Goal: Task Accomplishment & Management: Manage account settings

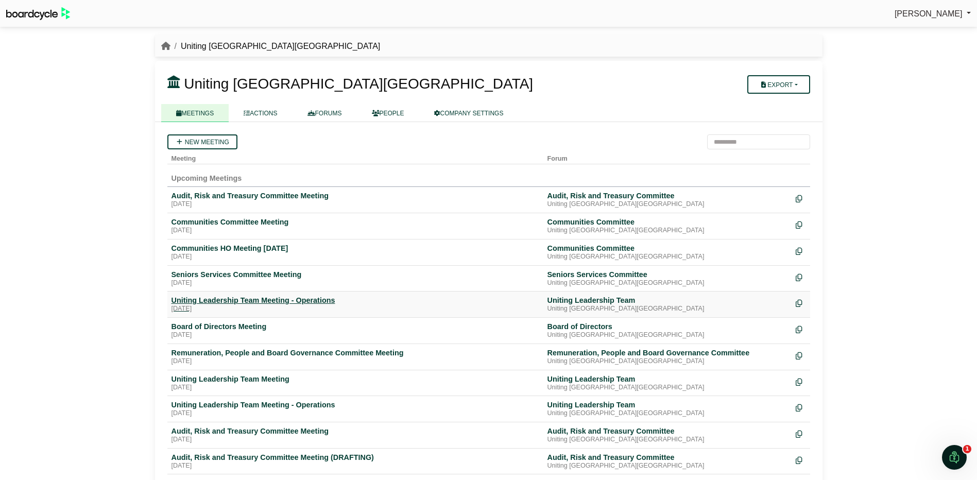
drag, startPoint x: 279, startPoint y: 301, endPoint x: 287, endPoint y: 298, distance: 8.1
click at [279, 301] on div "Uniting Leadership Team Meeting - Operations" at bounding box center [356, 300] width 368 height 9
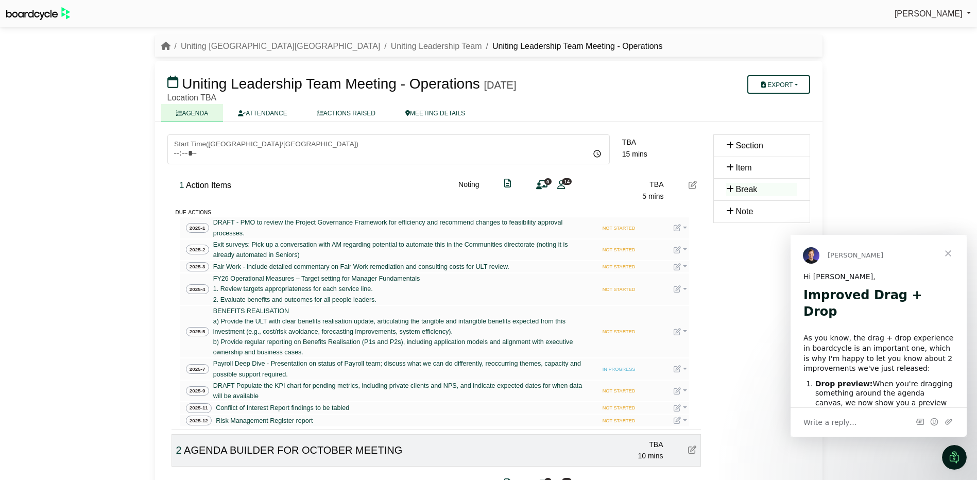
click at [97, 103] on div "Simone Ingersoll Sign Out Uniting NSW.ACT Uniting Leadership Team Uniting Leade…" at bounding box center [488, 240] width 977 height 480
click at [947, 249] on span "Close" at bounding box center [948, 253] width 37 height 37
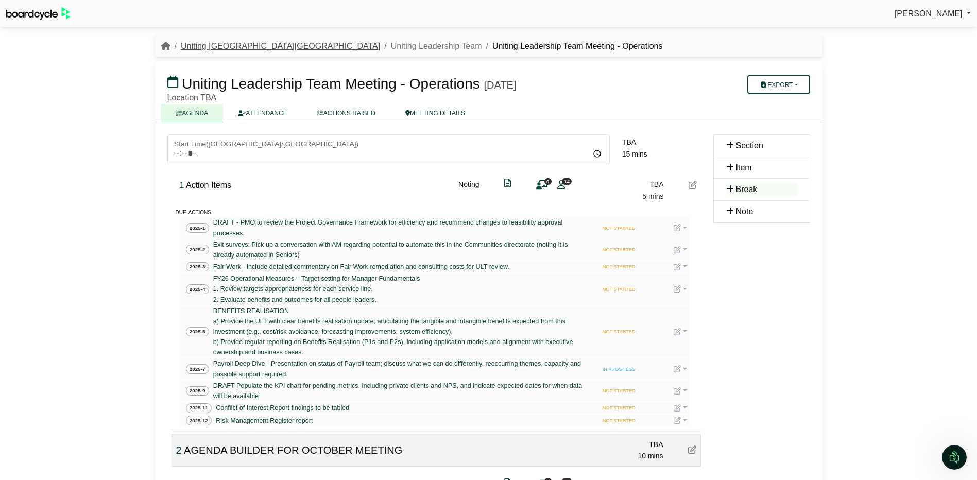
click at [212, 45] on link "Uniting NSW.ACT" at bounding box center [280, 46] width 199 height 9
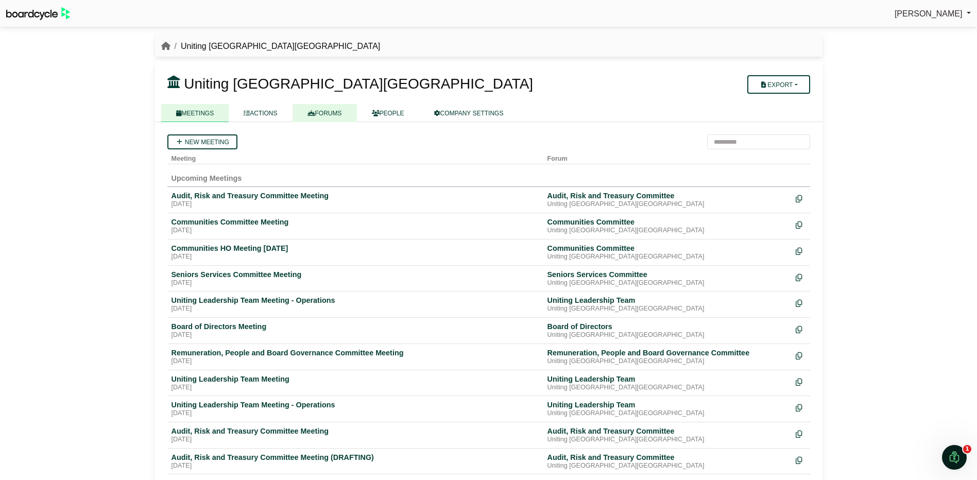
click at [328, 109] on link "FORUMS" at bounding box center [325, 113] width 64 height 18
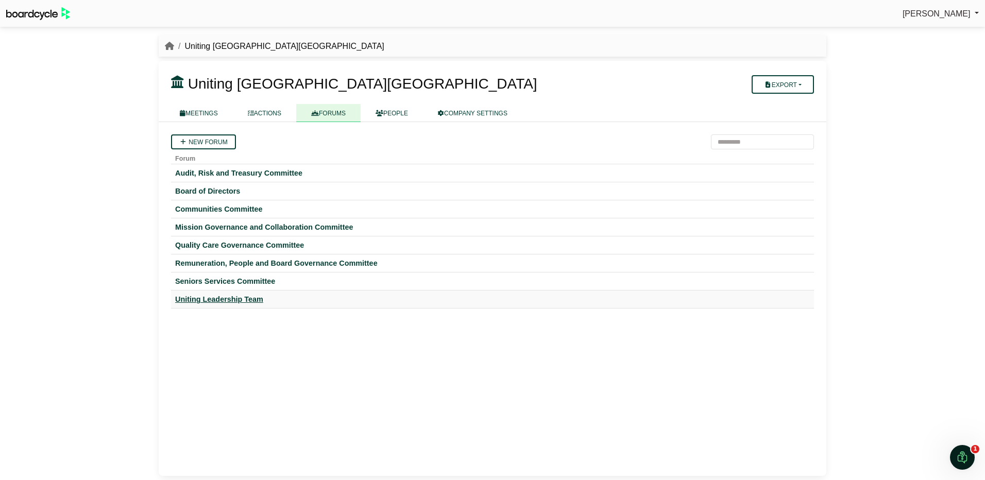
click at [211, 299] on div "Uniting Leadership Team" at bounding box center [492, 299] width 635 height 9
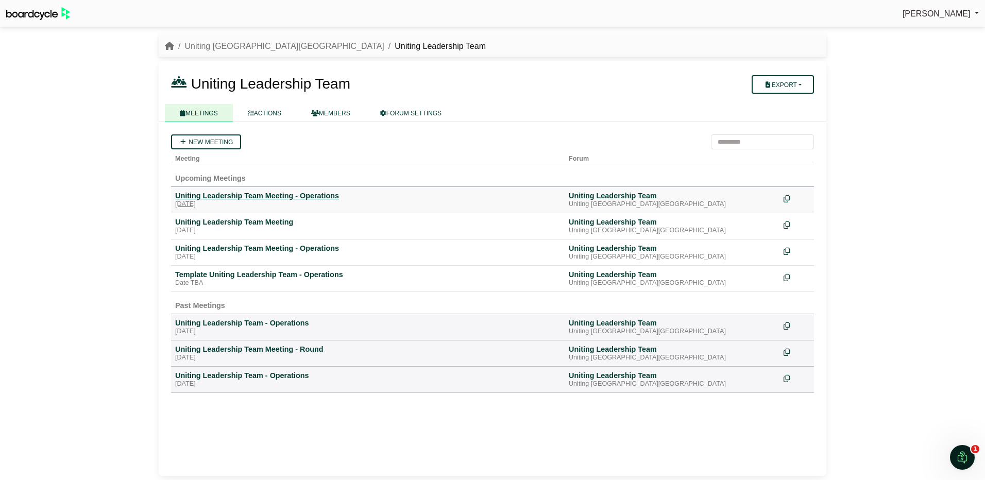
click at [255, 191] on div "Uniting Leadership Team Meeting - Operations" at bounding box center [367, 195] width 385 height 9
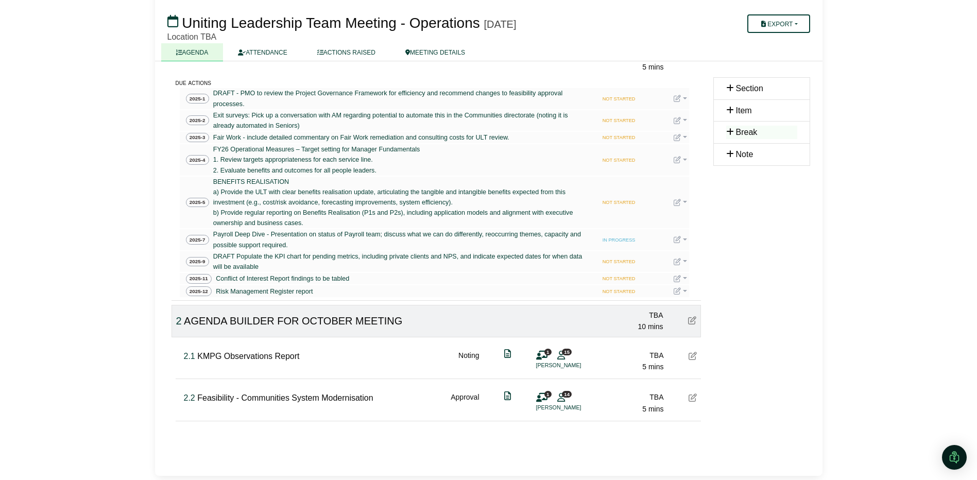
scroll to position [129, 0]
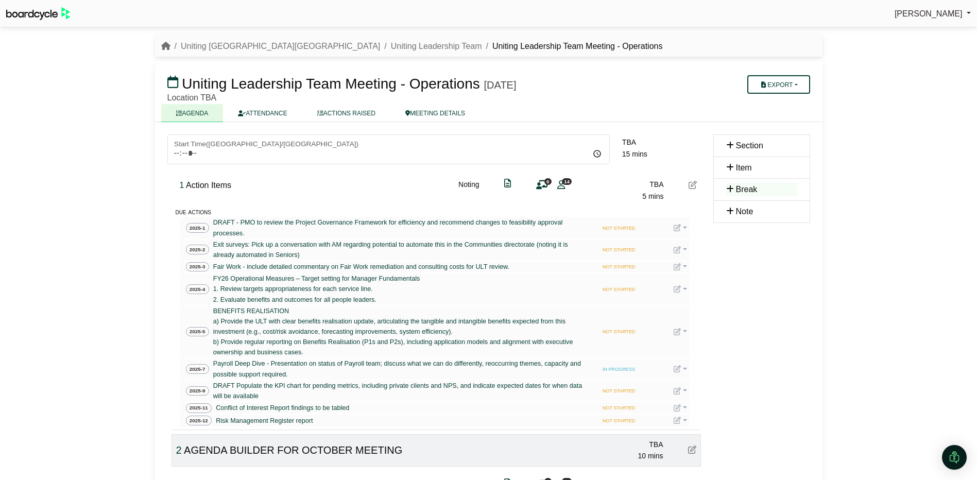
scroll to position [129, 0]
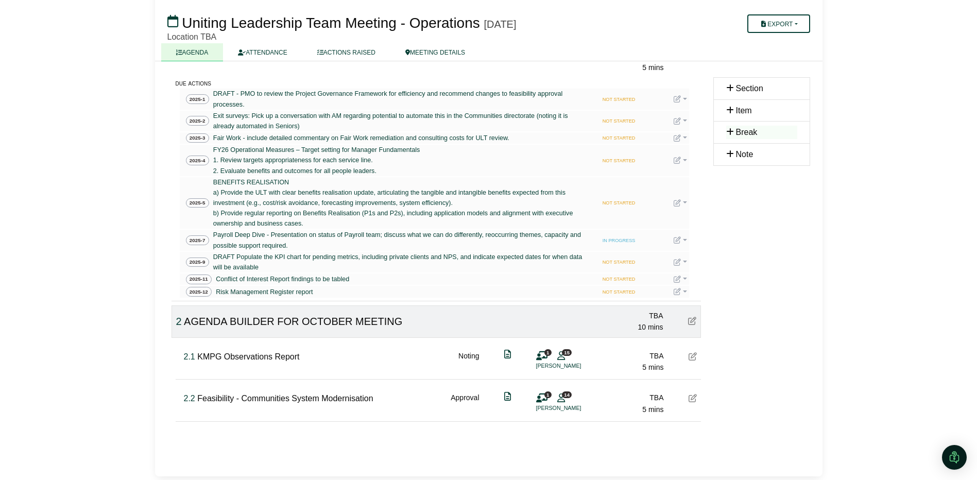
click at [241, 26] on span "Uniting Leadership Team Meeting - Operations" at bounding box center [331, 23] width 298 height 16
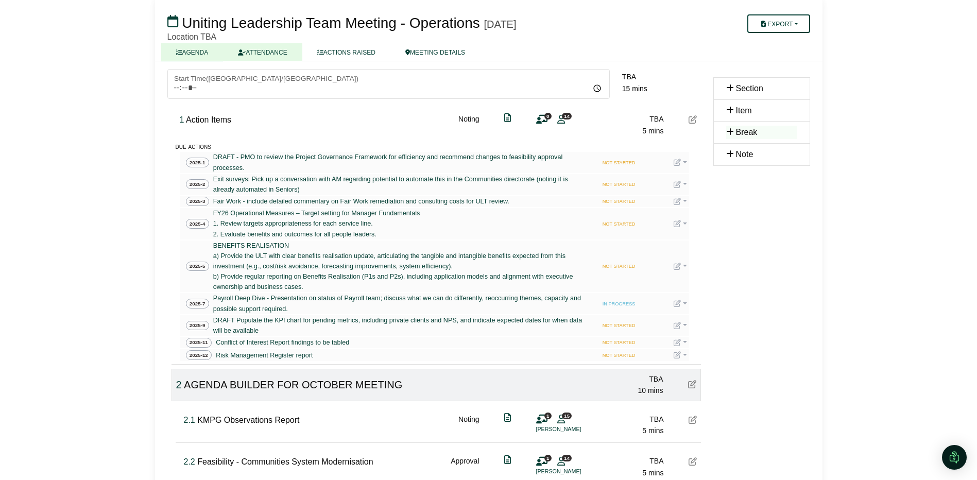
scroll to position [0, 0]
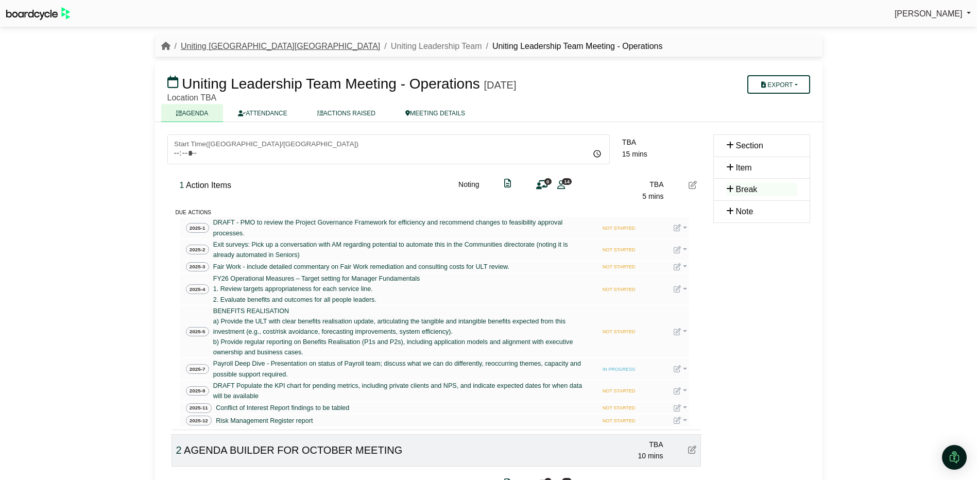
click at [198, 45] on link "Uniting [GEOGRAPHIC_DATA][GEOGRAPHIC_DATA]" at bounding box center [280, 46] width 199 height 9
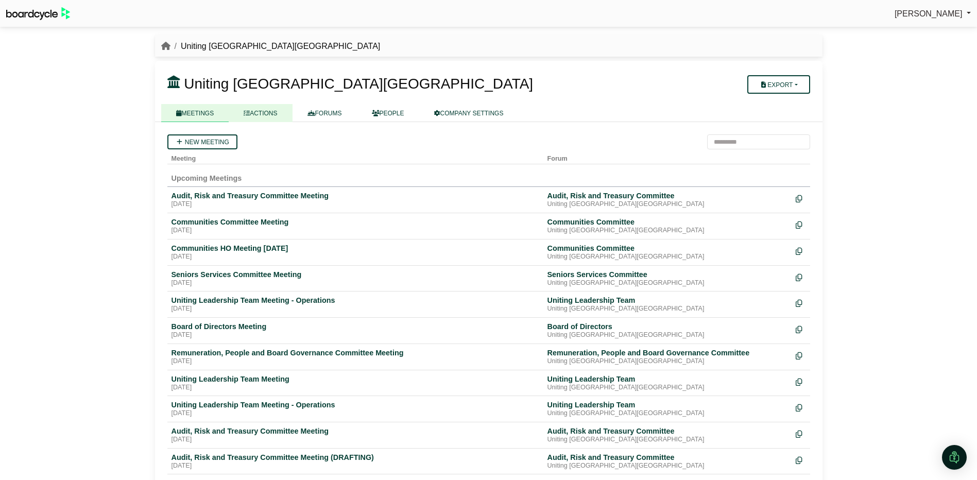
click at [264, 109] on link "ACTIONS" at bounding box center [260, 113] width 63 height 18
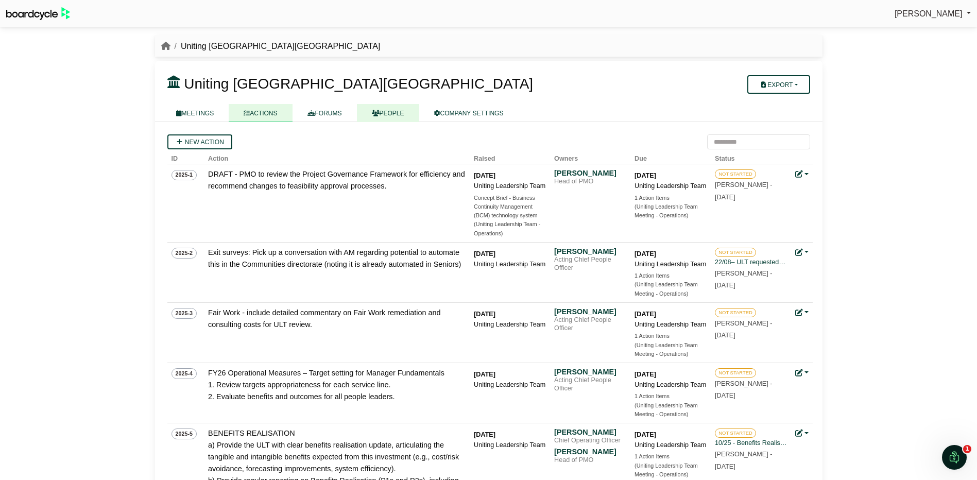
click at [385, 109] on link "PEOPLE" at bounding box center [388, 113] width 62 height 18
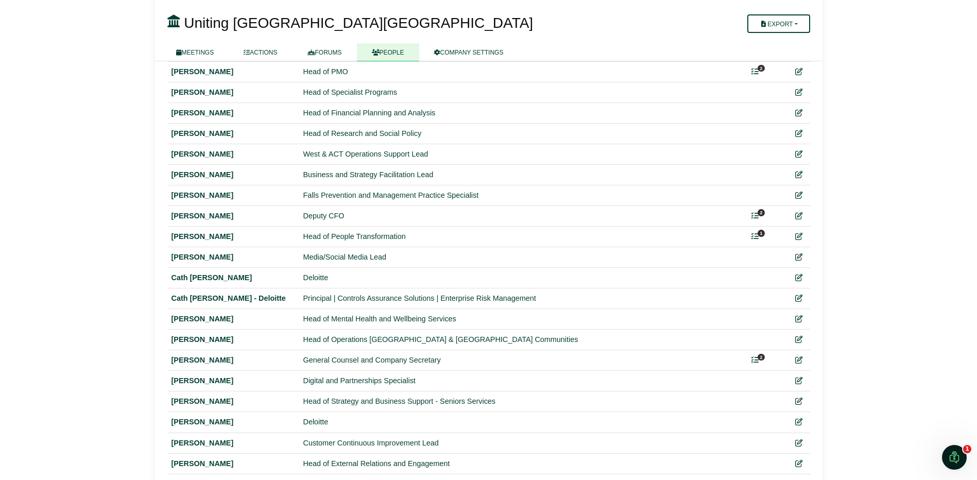
scroll to position [258, 0]
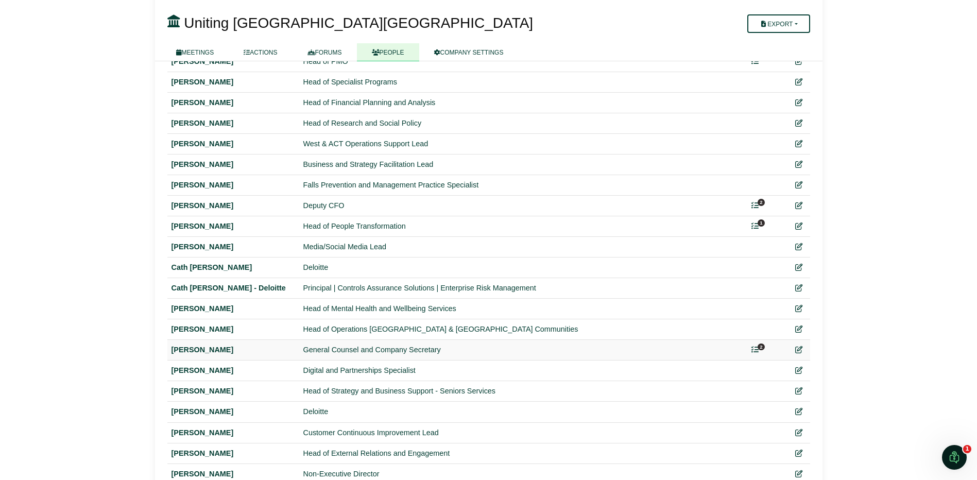
click at [760, 345] on span "2" at bounding box center [761, 347] width 7 height 7
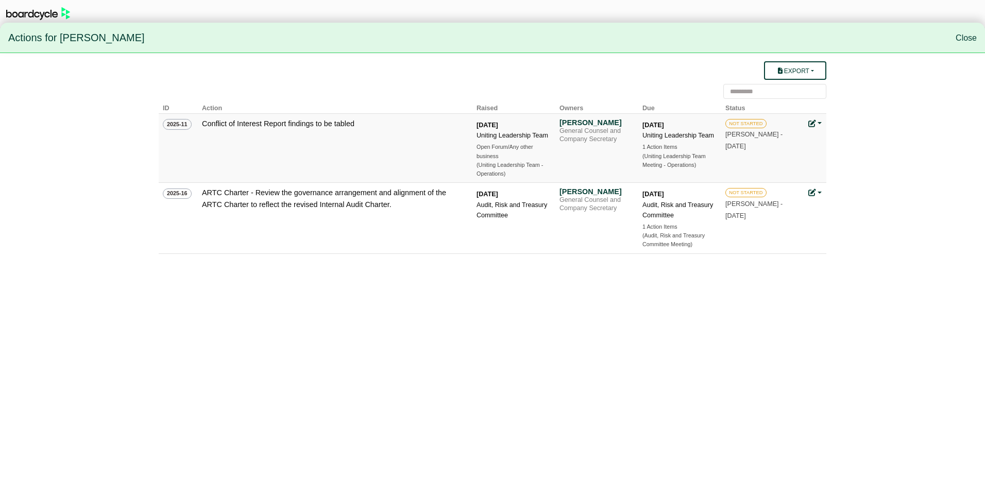
click at [817, 120] on link at bounding box center [814, 124] width 13 height 8
click at [859, 157] on link "Edit action" at bounding box center [849, 159] width 82 height 20
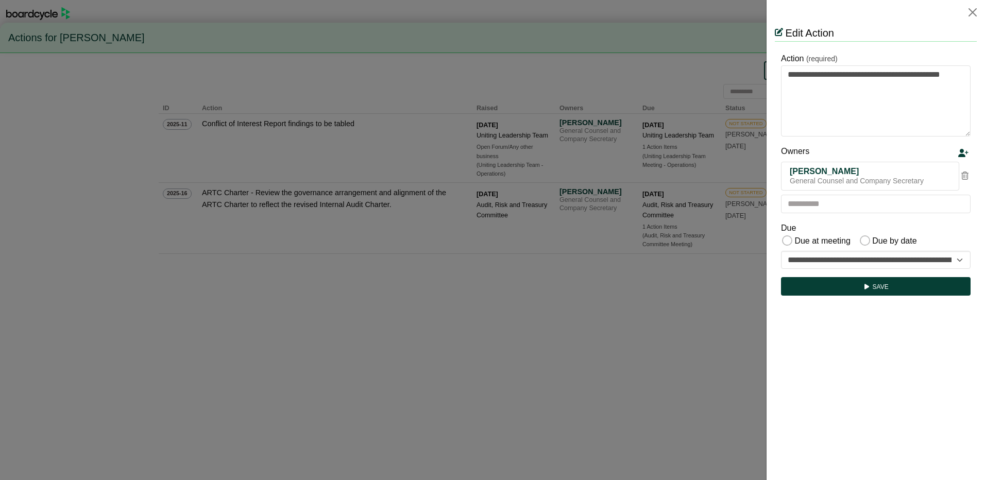
click at [890, 176] on div "Clare Baxter" at bounding box center [870, 171] width 161 height 10
click at [964, 178] on icon at bounding box center [964, 176] width 7 height 8
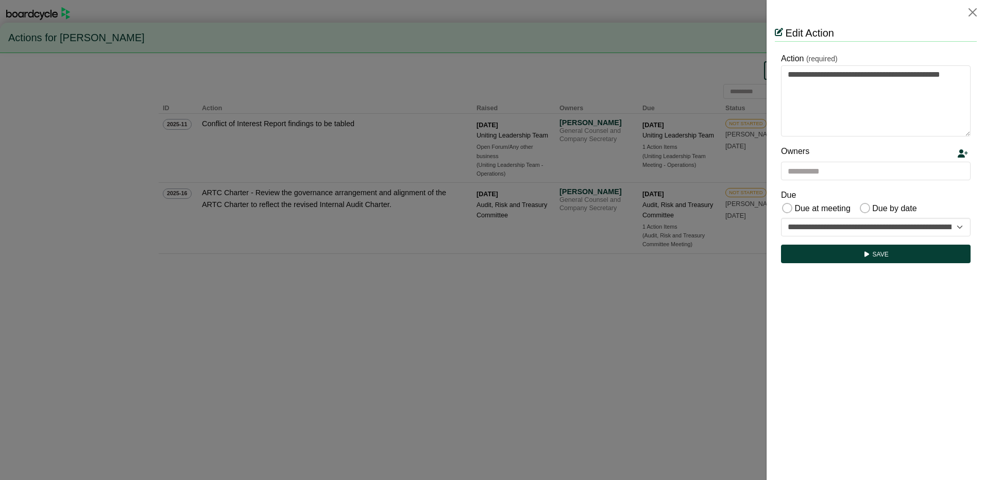
click at [964, 151] on icon at bounding box center [963, 153] width 10 height 8
click at [898, 176] on input "text" at bounding box center [876, 171] width 190 height 19
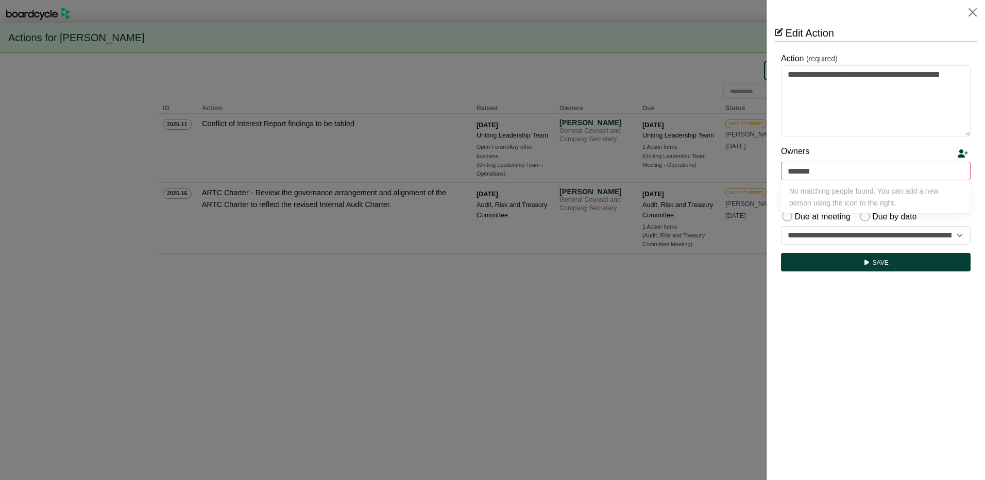
click at [961, 151] on icon at bounding box center [963, 153] width 10 height 8
click at [859, 167] on input "*******" at bounding box center [876, 171] width 190 height 19
type input "*******"
type input "**********"
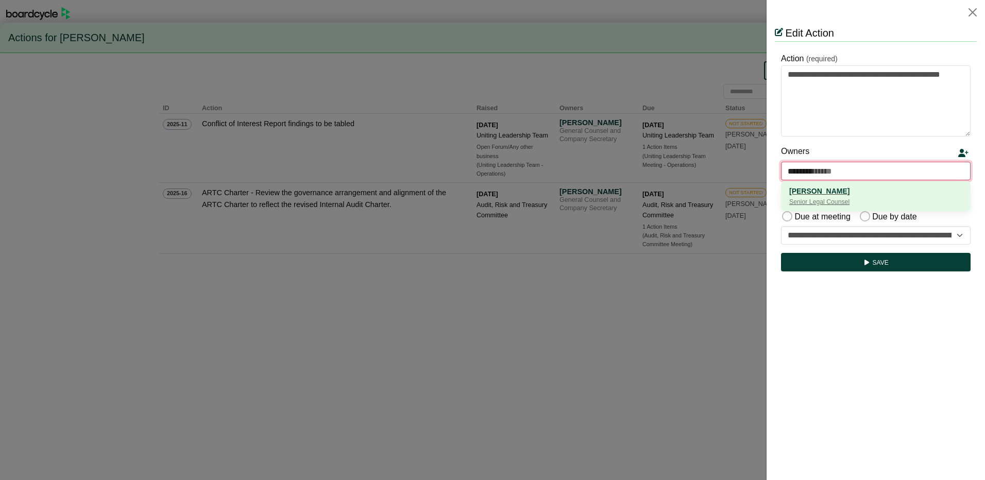
click at [843, 189] on div "Anthony Weaver" at bounding box center [875, 190] width 173 height 11
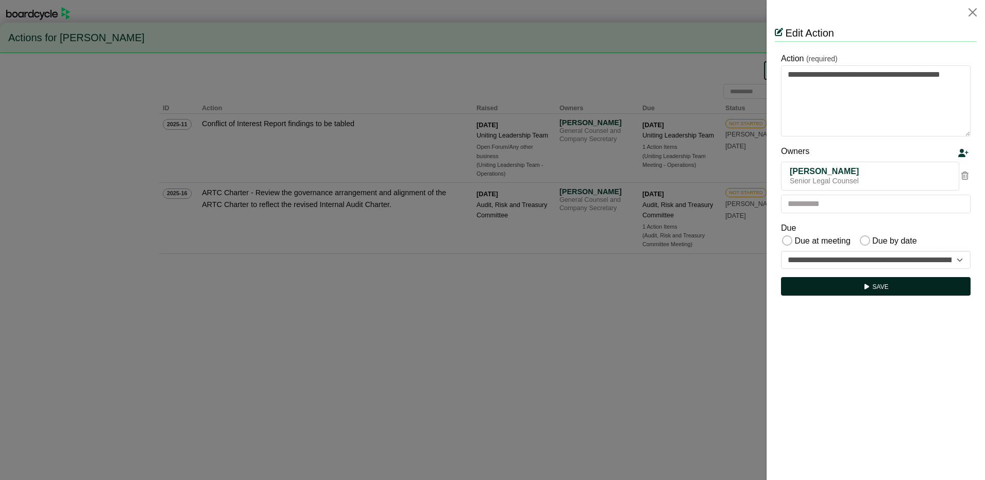
click at [857, 283] on button "Save" at bounding box center [876, 286] width 190 height 19
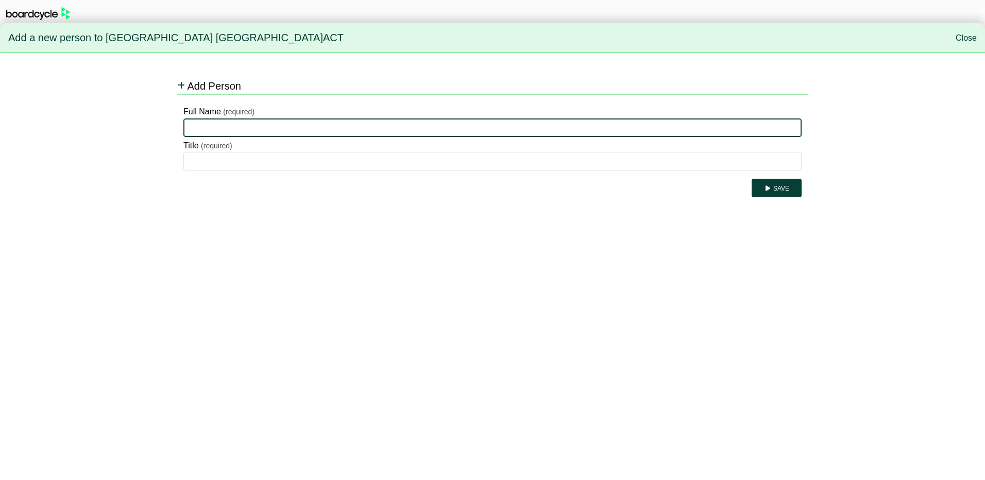
click at [213, 127] on input "Full Name" at bounding box center [492, 127] width 618 height 19
click at [669, 130] on input "*******" at bounding box center [492, 127] width 618 height 19
click at [291, 132] on input "*******" at bounding box center [492, 127] width 618 height 19
type input "*******"
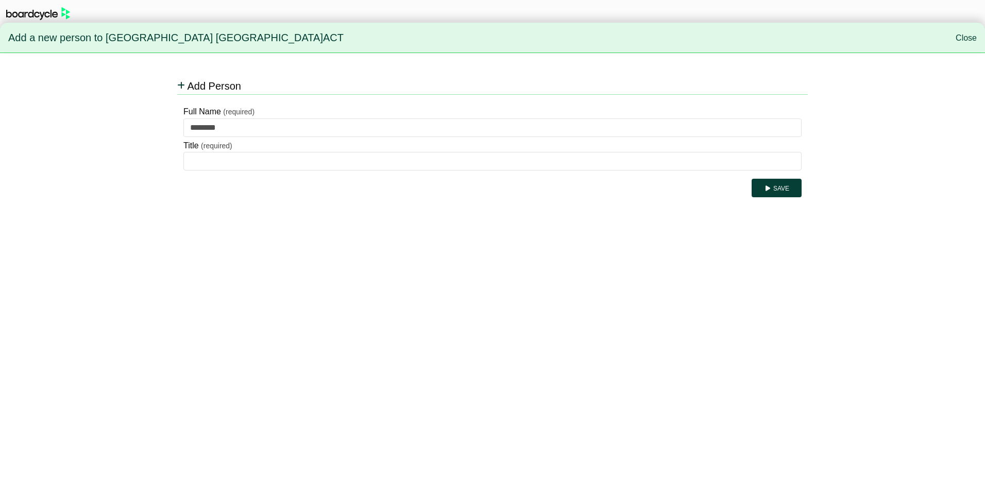
click at [202, 85] on span "Add Person" at bounding box center [214, 85] width 54 height 11
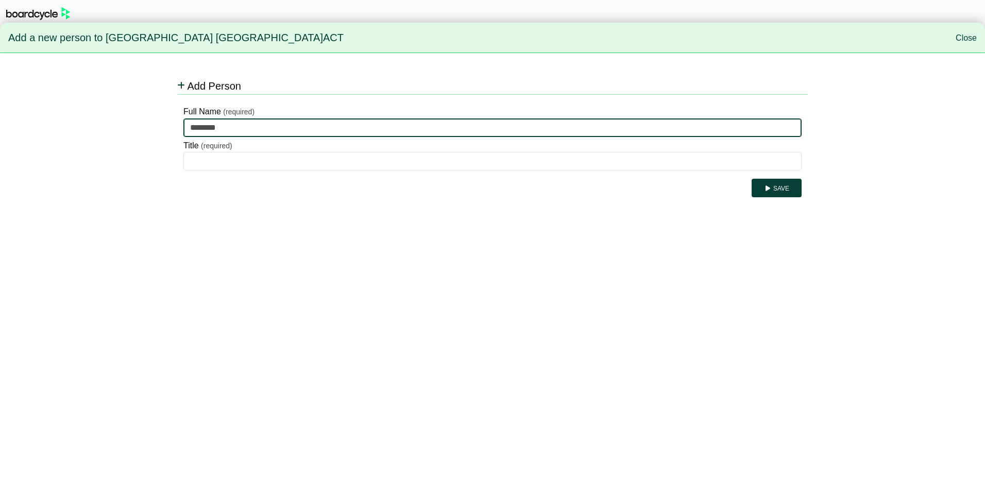
click at [236, 129] on input "*******" at bounding box center [492, 127] width 618 height 19
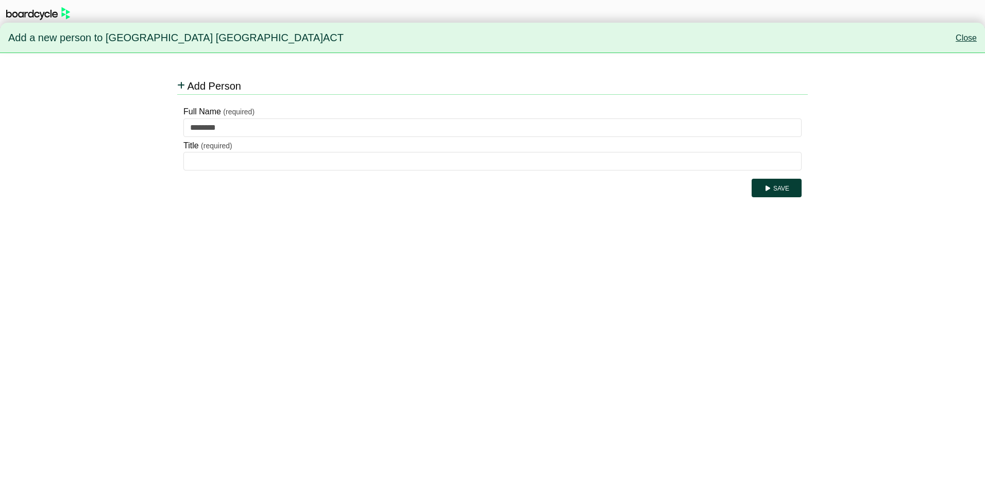
click at [967, 35] on link "Close" at bounding box center [966, 37] width 21 height 9
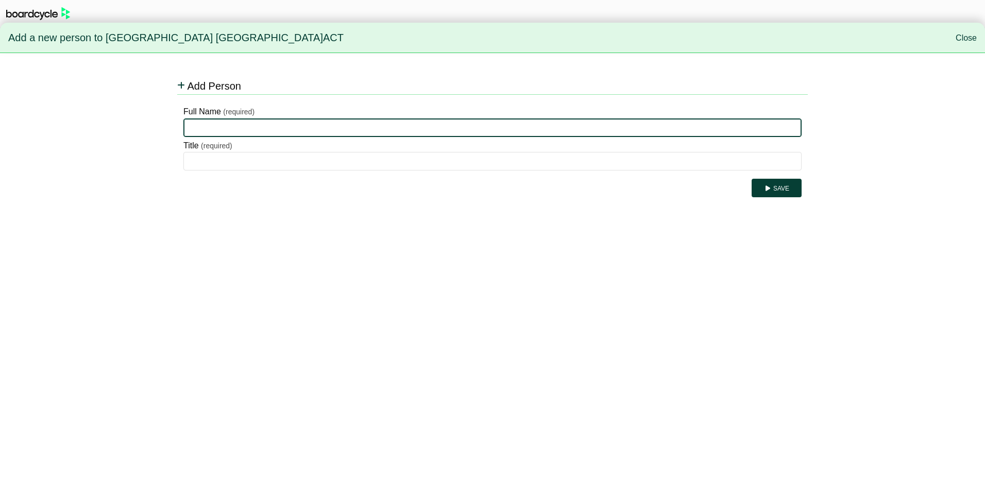
click at [199, 131] on input "Full Name" at bounding box center [492, 127] width 618 height 19
type input "**********"
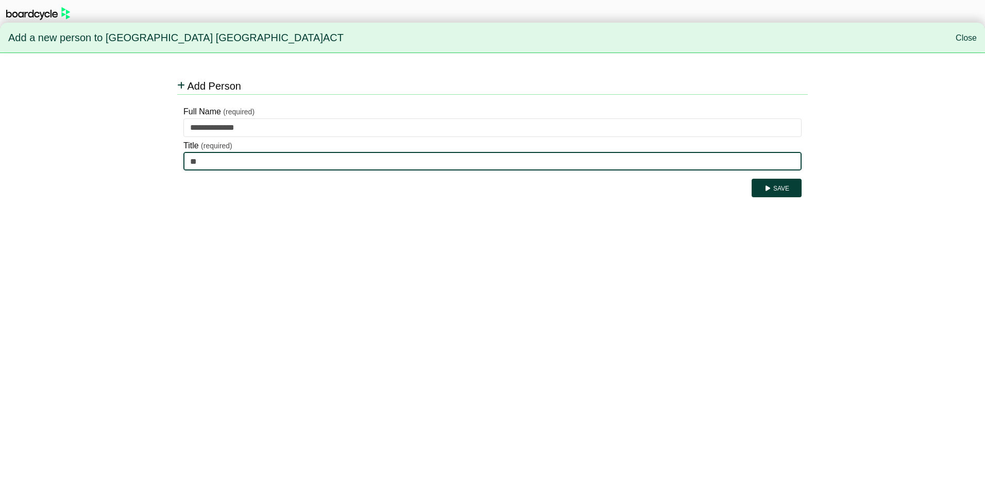
type input "*"
type input "**********"
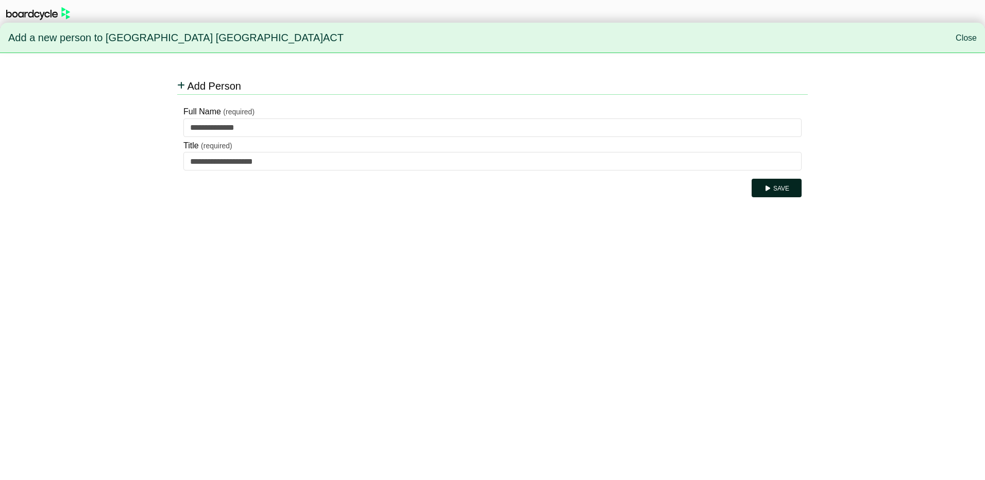
click at [787, 185] on button "Save" at bounding box center [777, 188] width 50 height 19
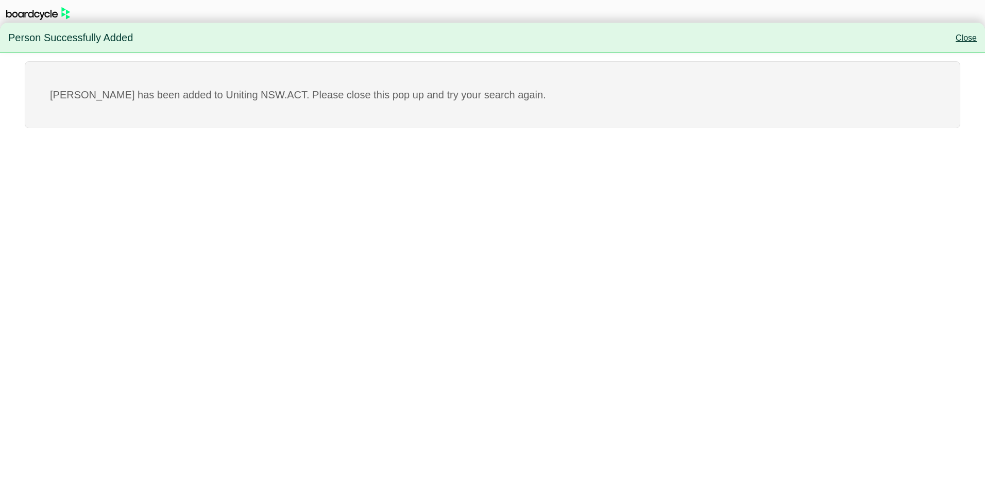
click at [967, 38] on link "Close" at bounding box center [966, 37] width 21 height 9
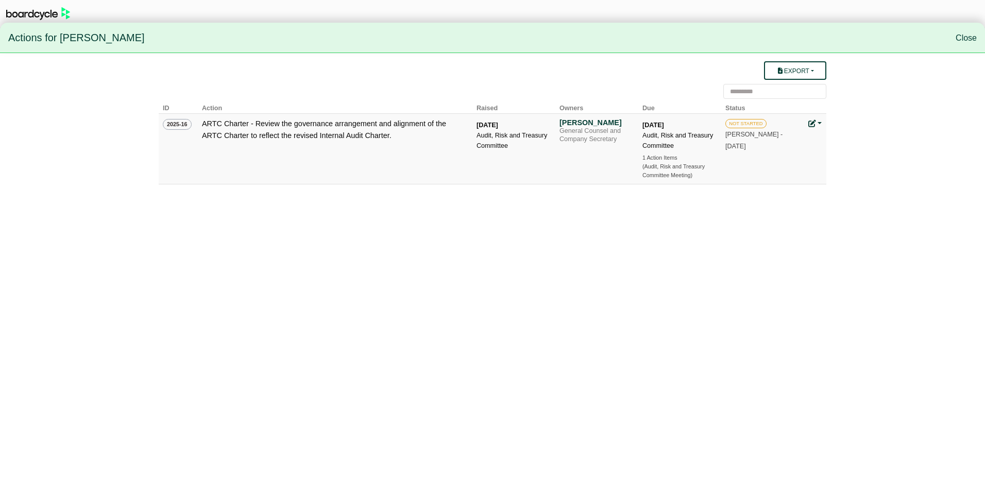
click at [812, 122] on icon at bounding box center [811, 123] width 7 height 7
click at [836, 152] on link "Edit action" at bounding box center [849, 159] width 82 height 20
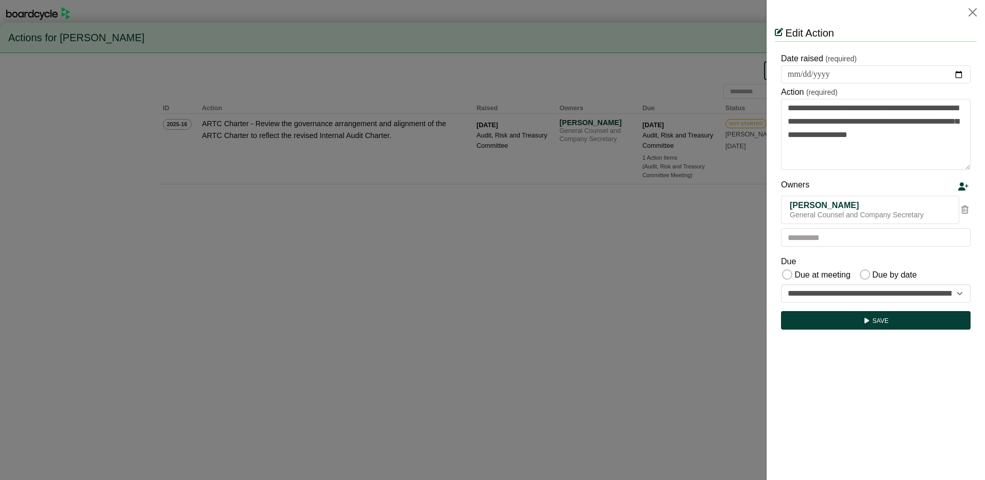
click at [971, 209] on div "Owners [PERSON_NAME] General Counsel and Company Secretary" at bounding box center [876, 212] width 202 height 69
click at [965, 206] on icon at bounding box center [964, 210] width 7 height 8
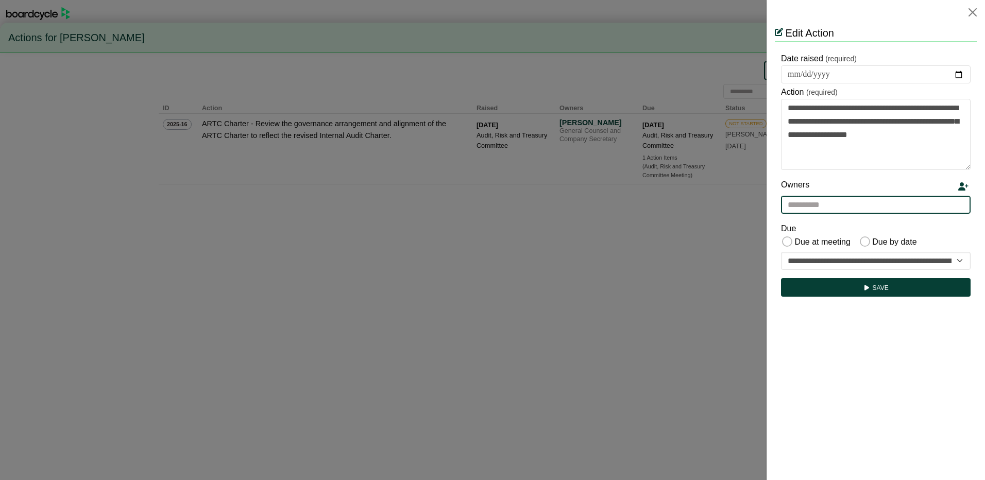
click at [825, 201] on input "text" at bounding box center [876, 205] width 190 height 19
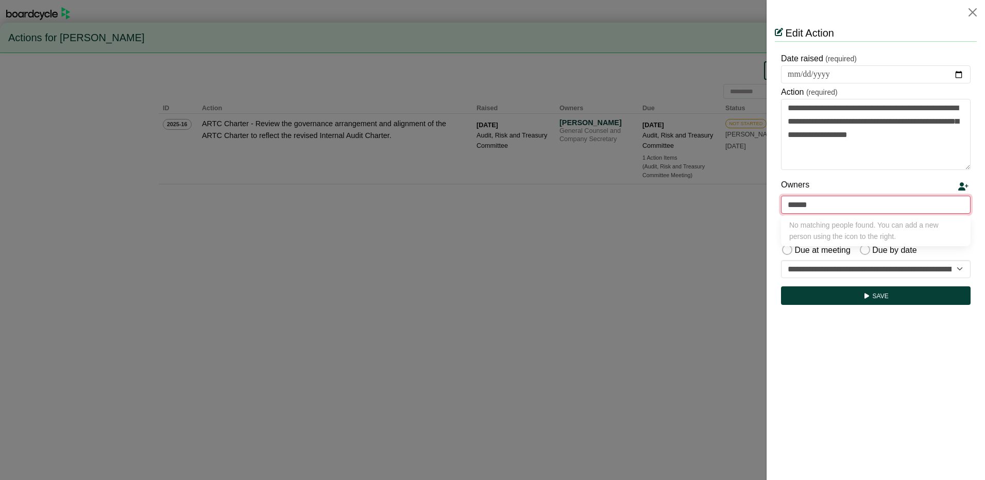
type input "*****"
click at [832, 233] on div "Senior Legal Counsel" at bounding box center [875, 236] width 173 height 10
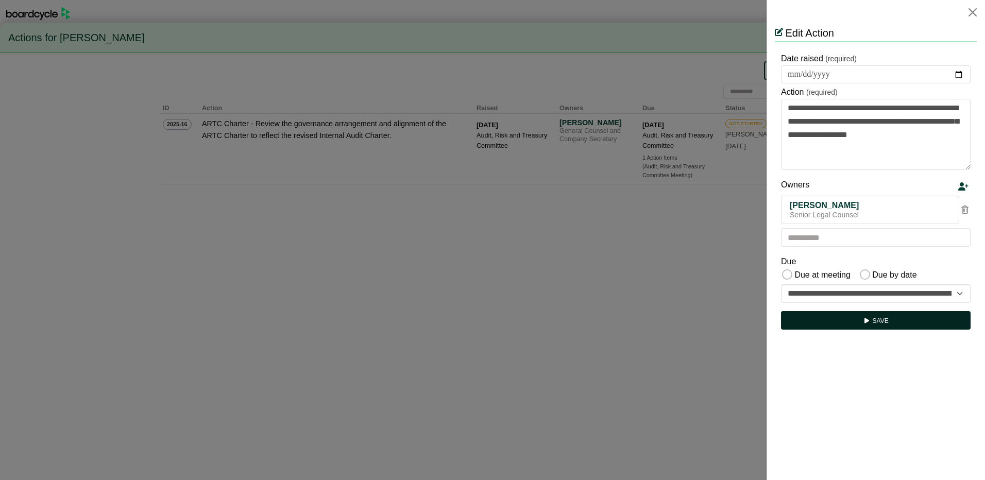
click at [888, 317] on button "Save" at bounding box center [876, 320] width 190 height 19
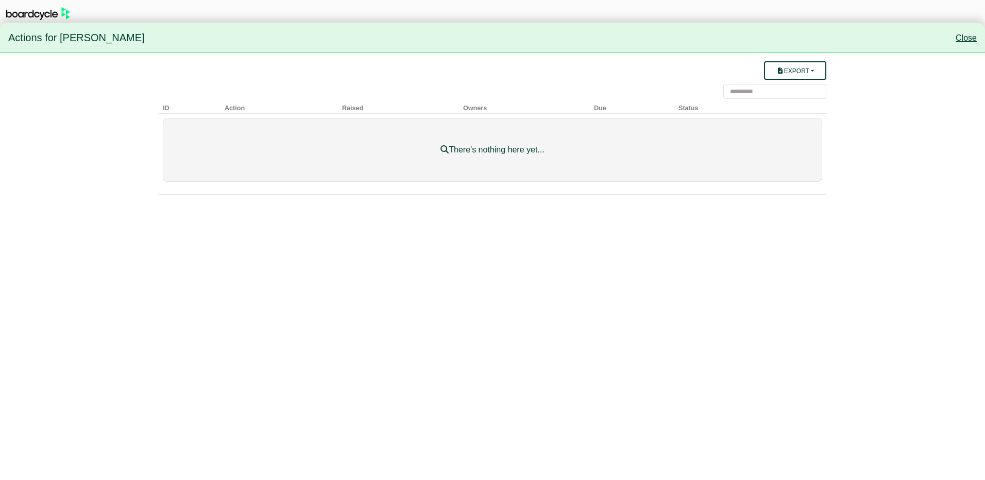
click at [967, 35] on link "Close" at bounding box center [966, 37] width 21 height 9
